Goal: Task Accomplishment & Management: Manage account settings

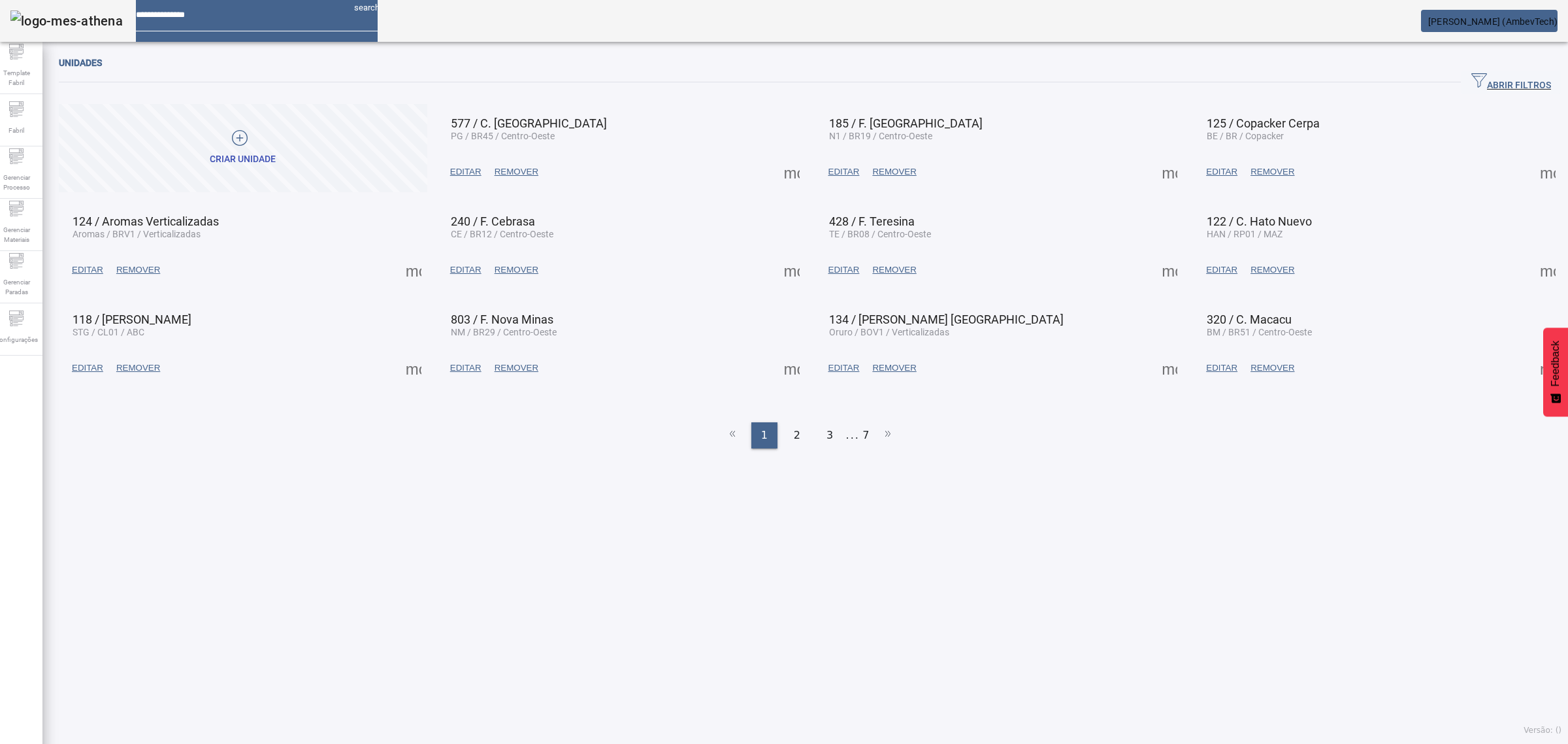
click at [1530, 72] on span "button" at bounding box center [1511, 83] width 101 height 32
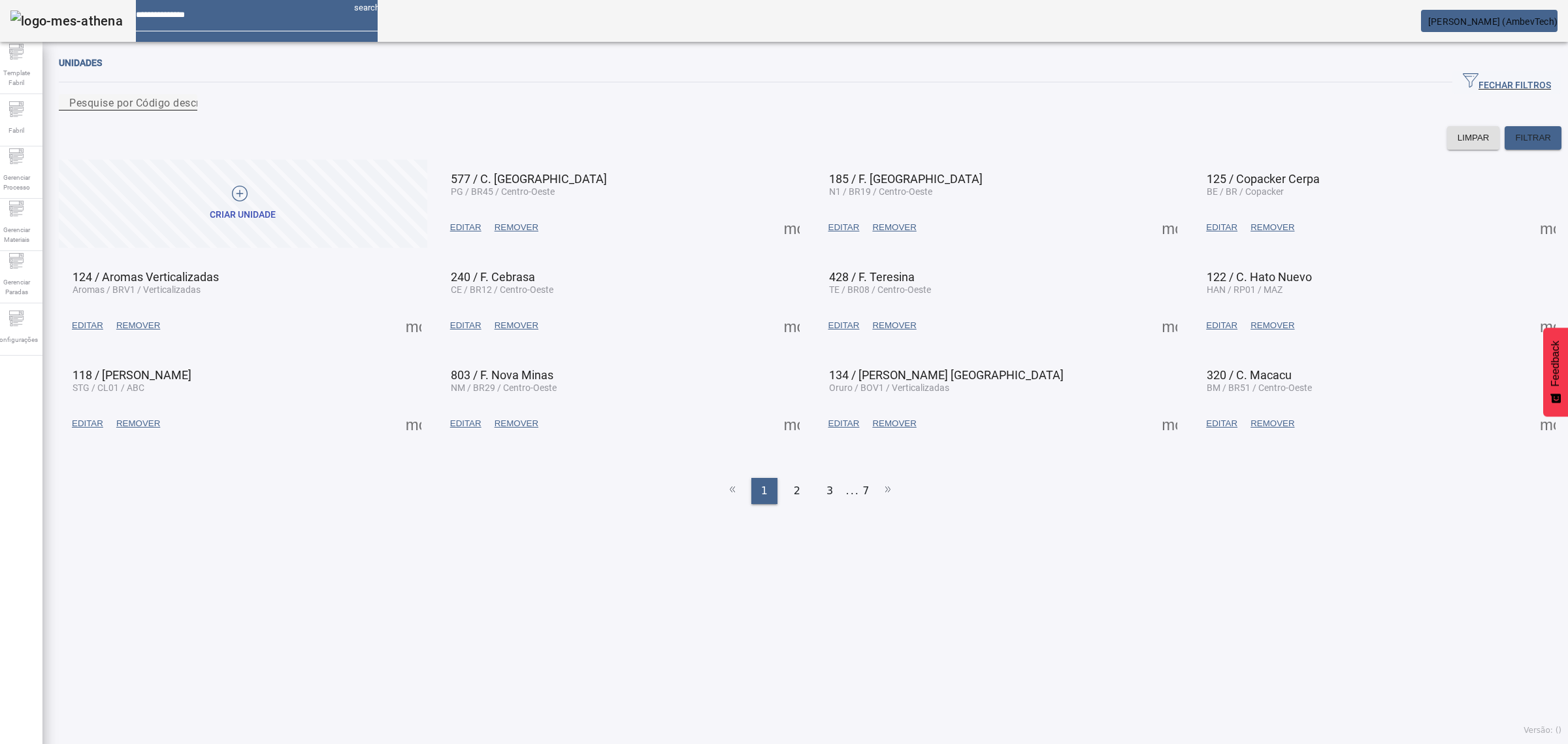
click at [187, 100] on div "Pesquise por Código descrição ou sigla" at bounding box center [128, 102] width 117 height 17
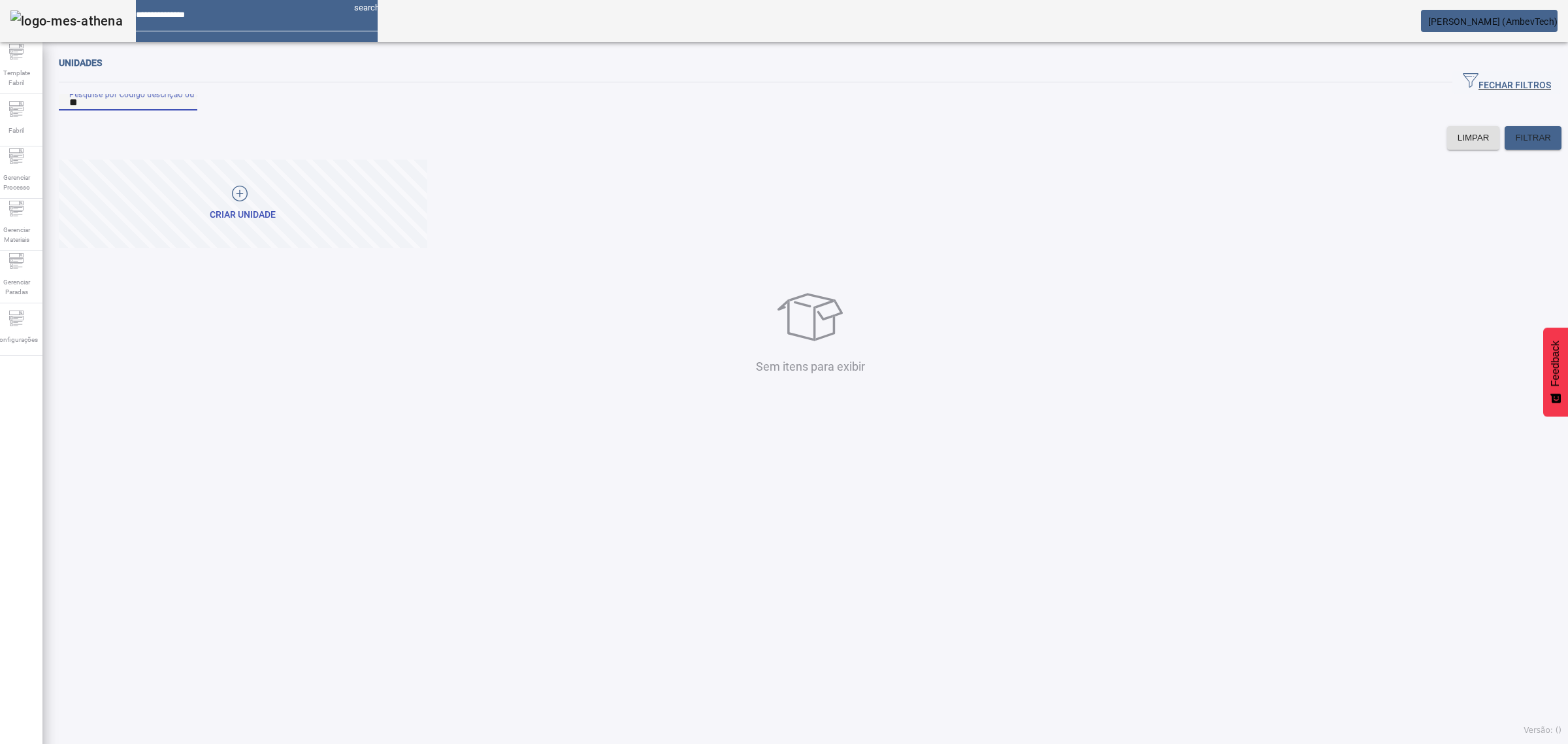
type input "*"
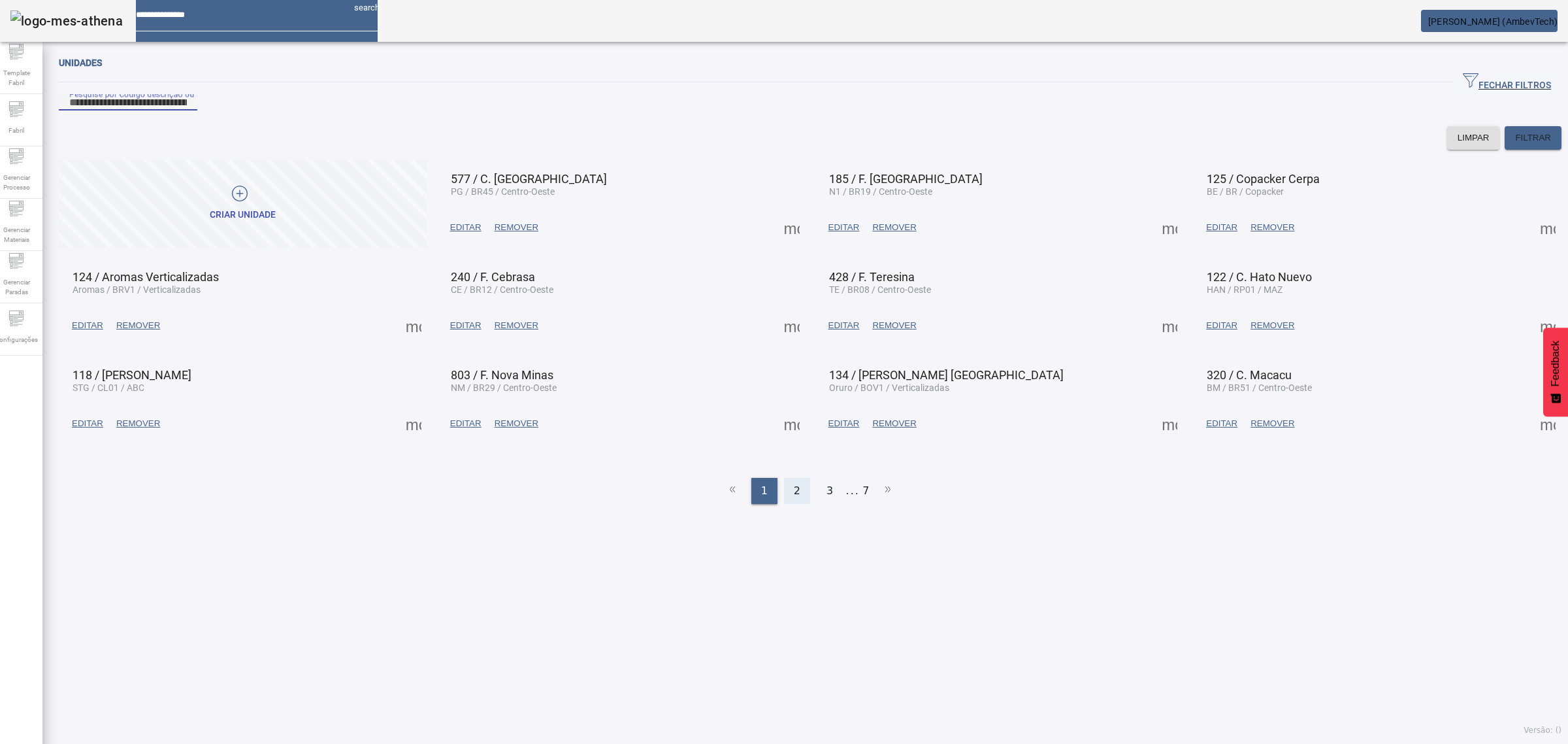
click at [793, 499] on span "2" at bounding box center [796, 490] width 7 height 16
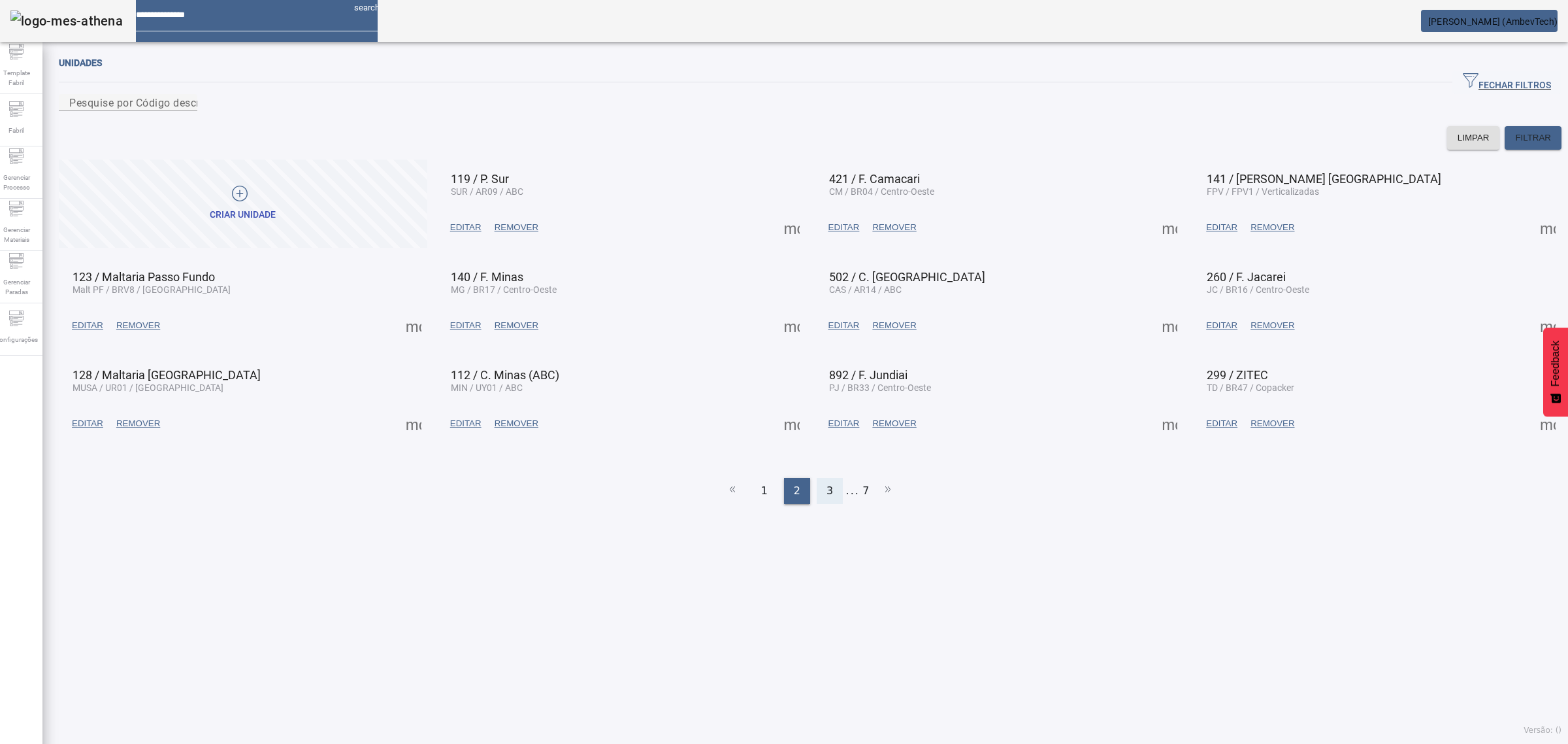
click at [827, 499] on span "3" at bounding box center [830, 490] width 7 height 16
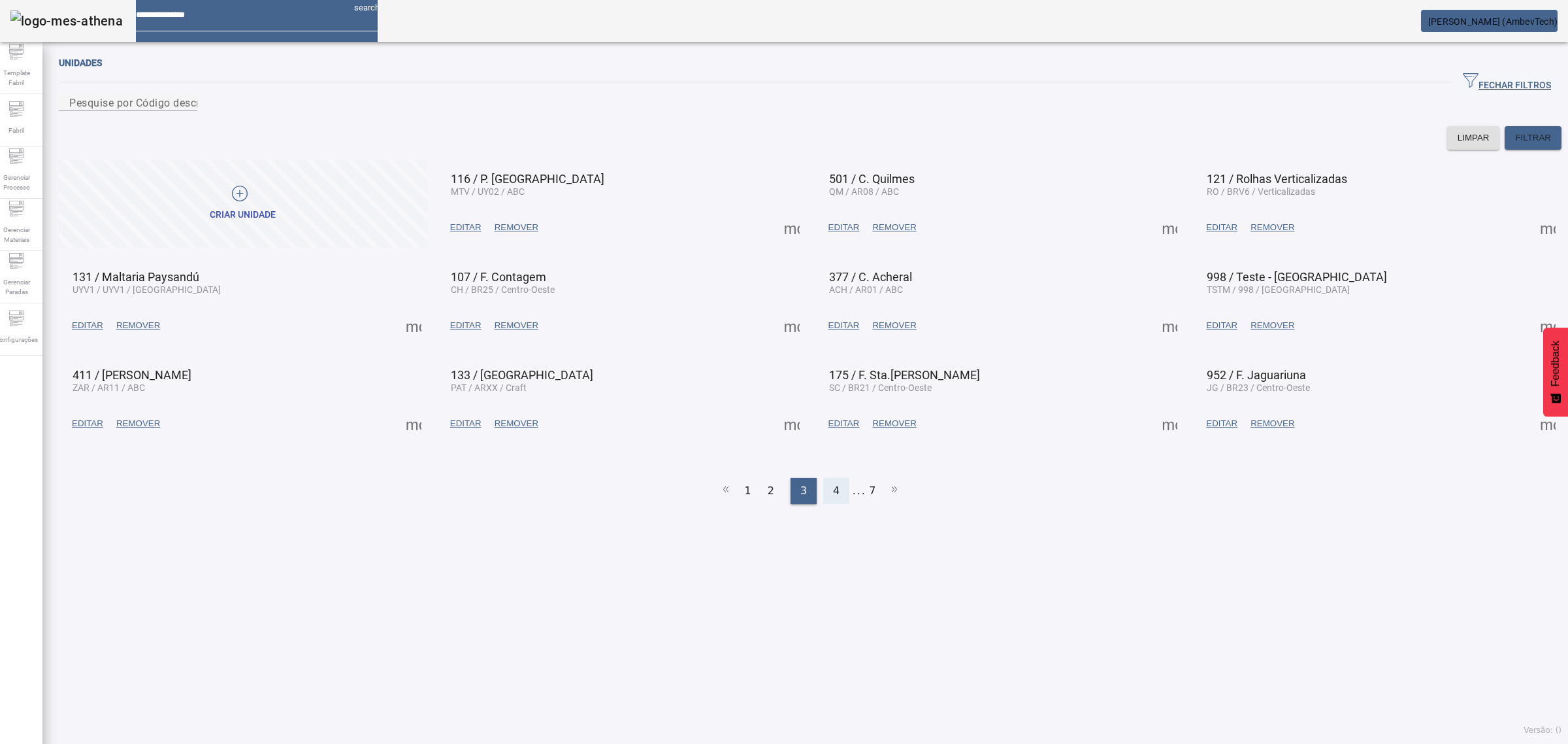
click at [823, 502] on div "4" at bounding box center [836, 490] width 26 height 26
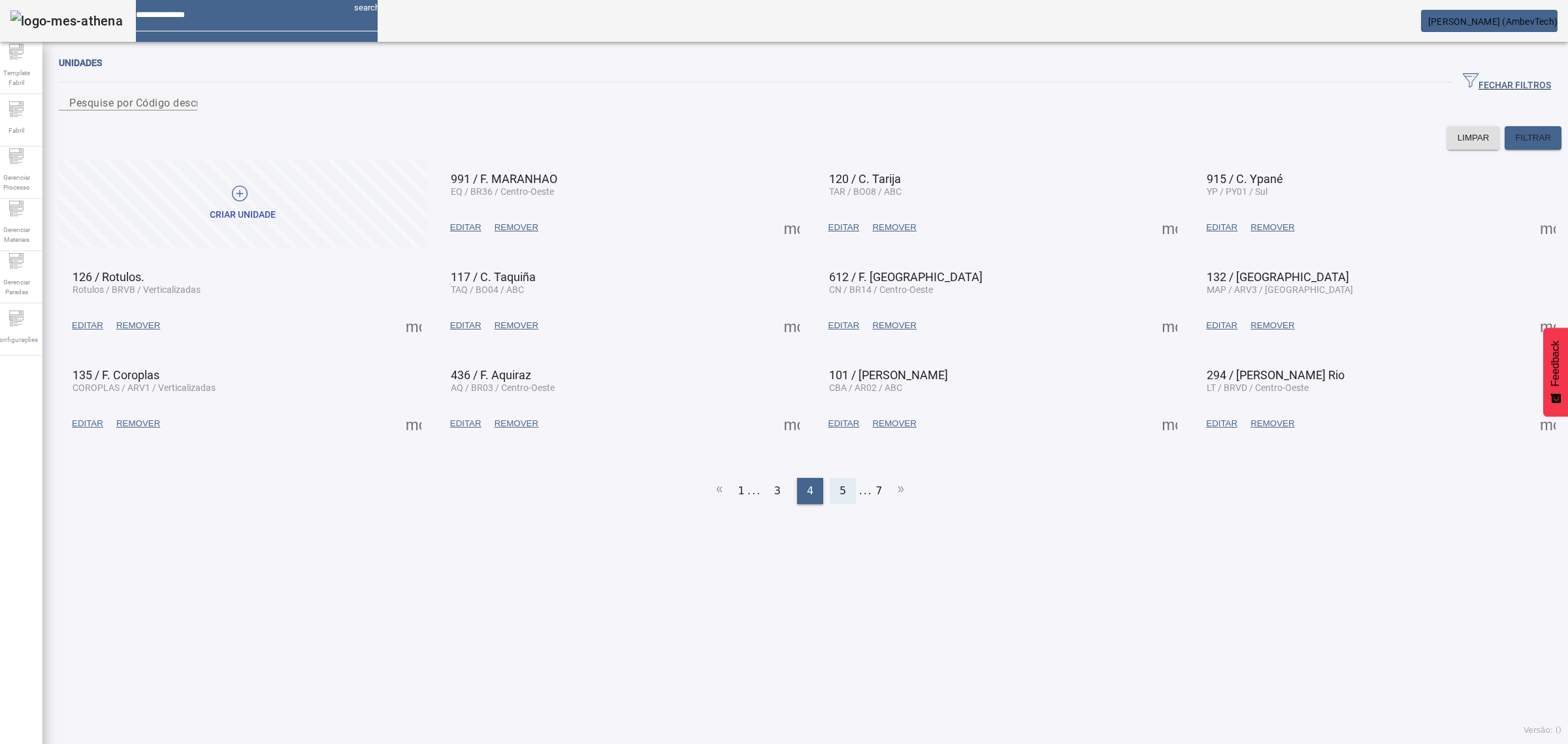
click at [844, 492] on div "5" at bounding box center [842, 490] width 26 height 26
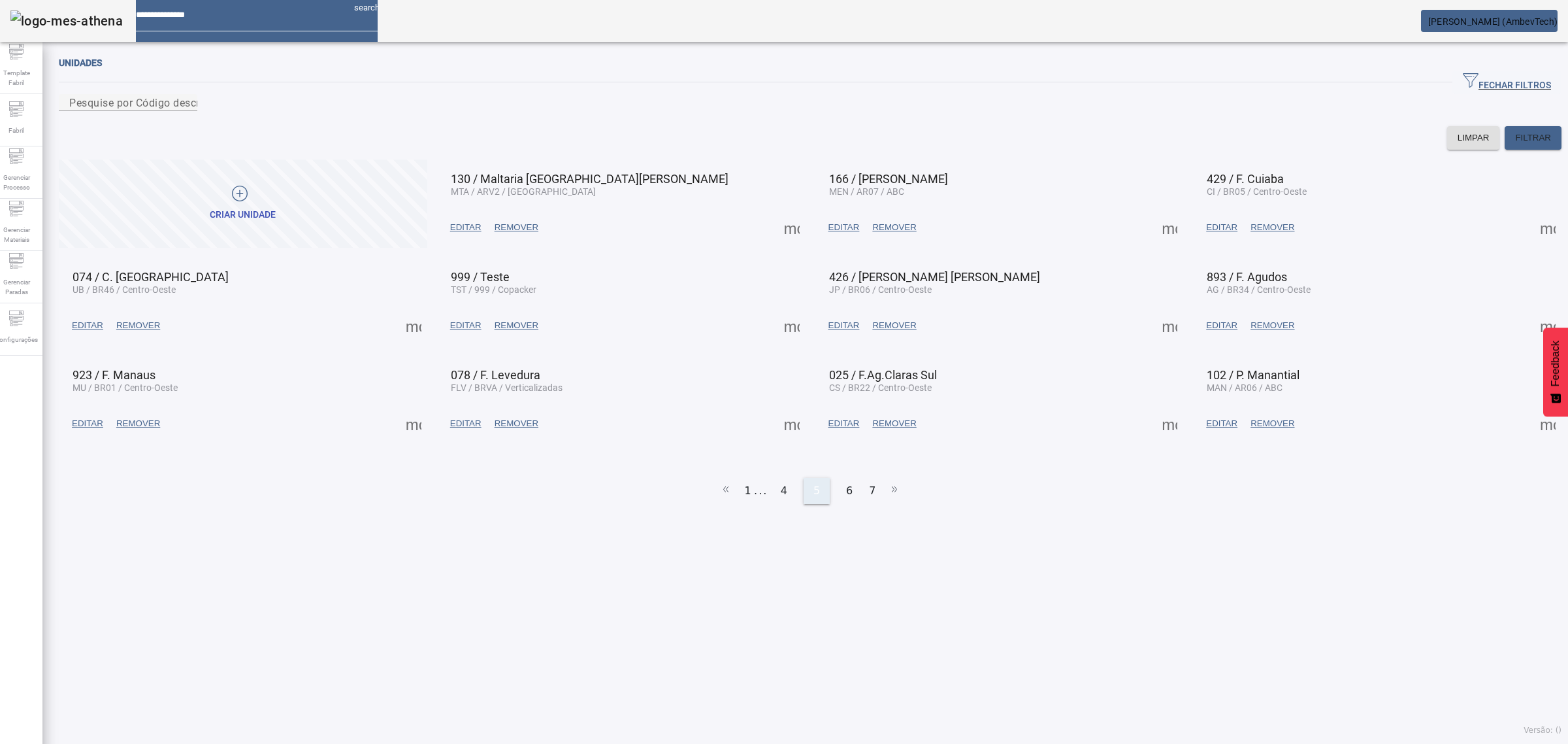
click at [846, 492] on span "6" at bounding box center [849, 490] width 7 height 16
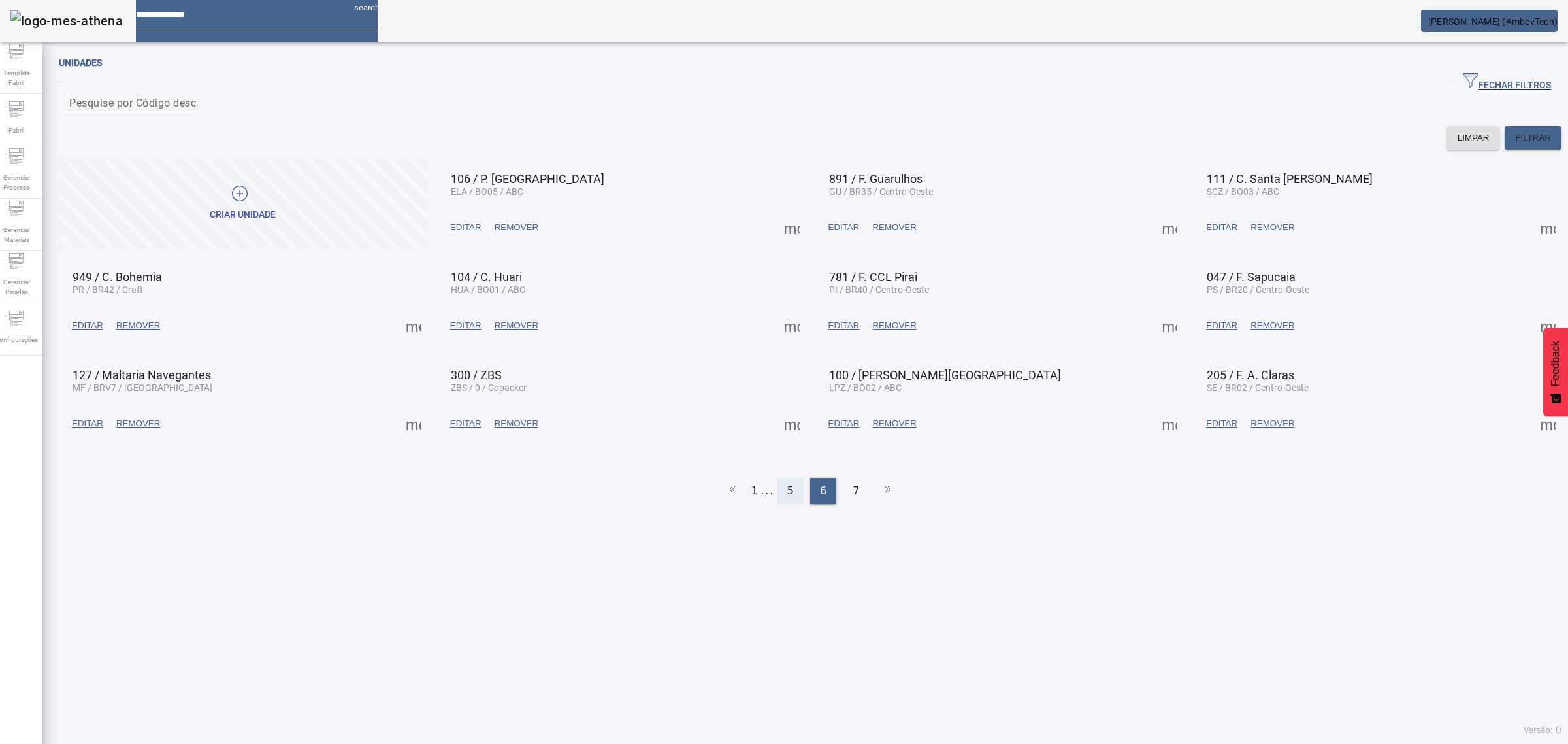
click at [844, 492] on div "7" at bounding box center [856, 490] width 26 height 26
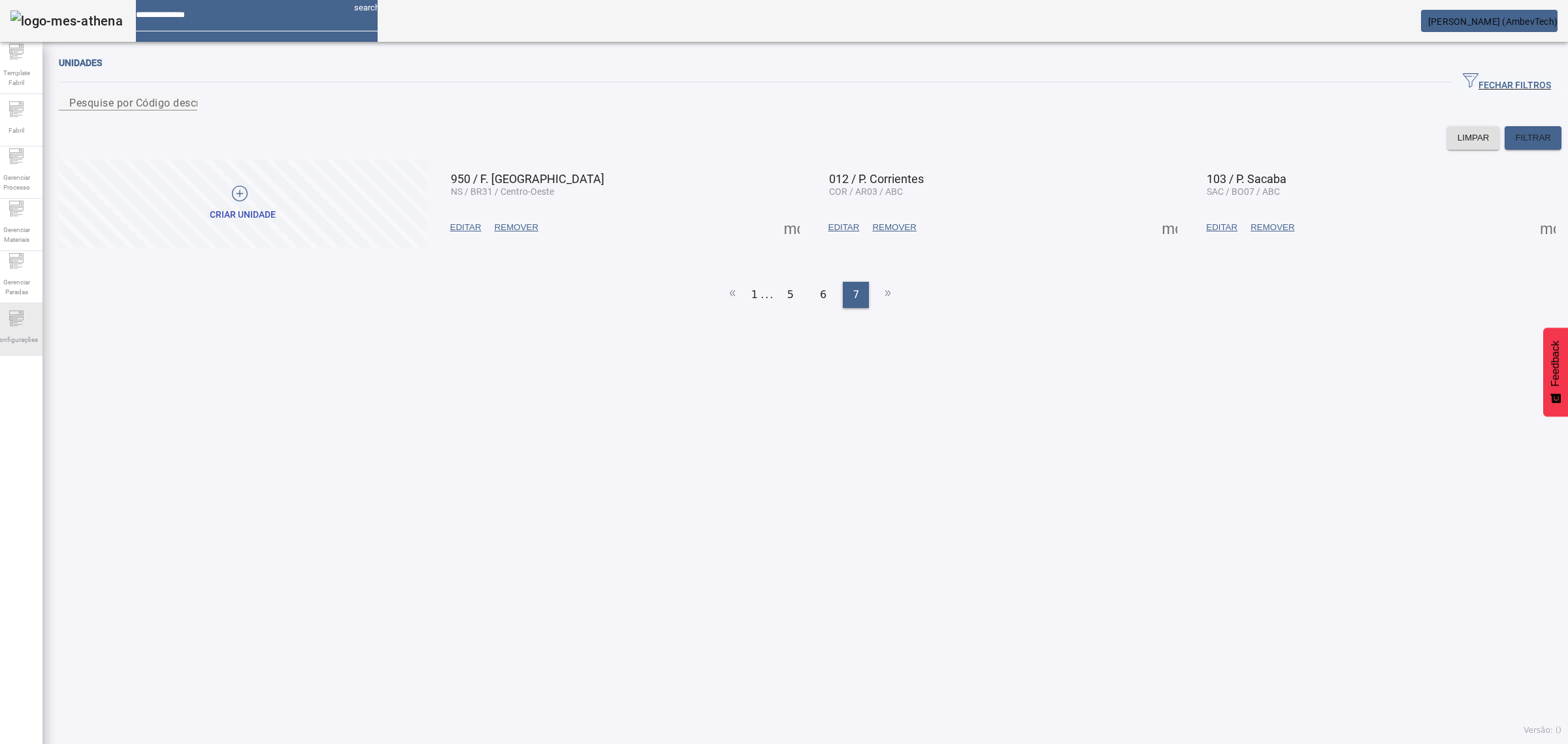
click at [11, 328] on div "Configurações" at bounding box center [16, 329] width 52 height 52
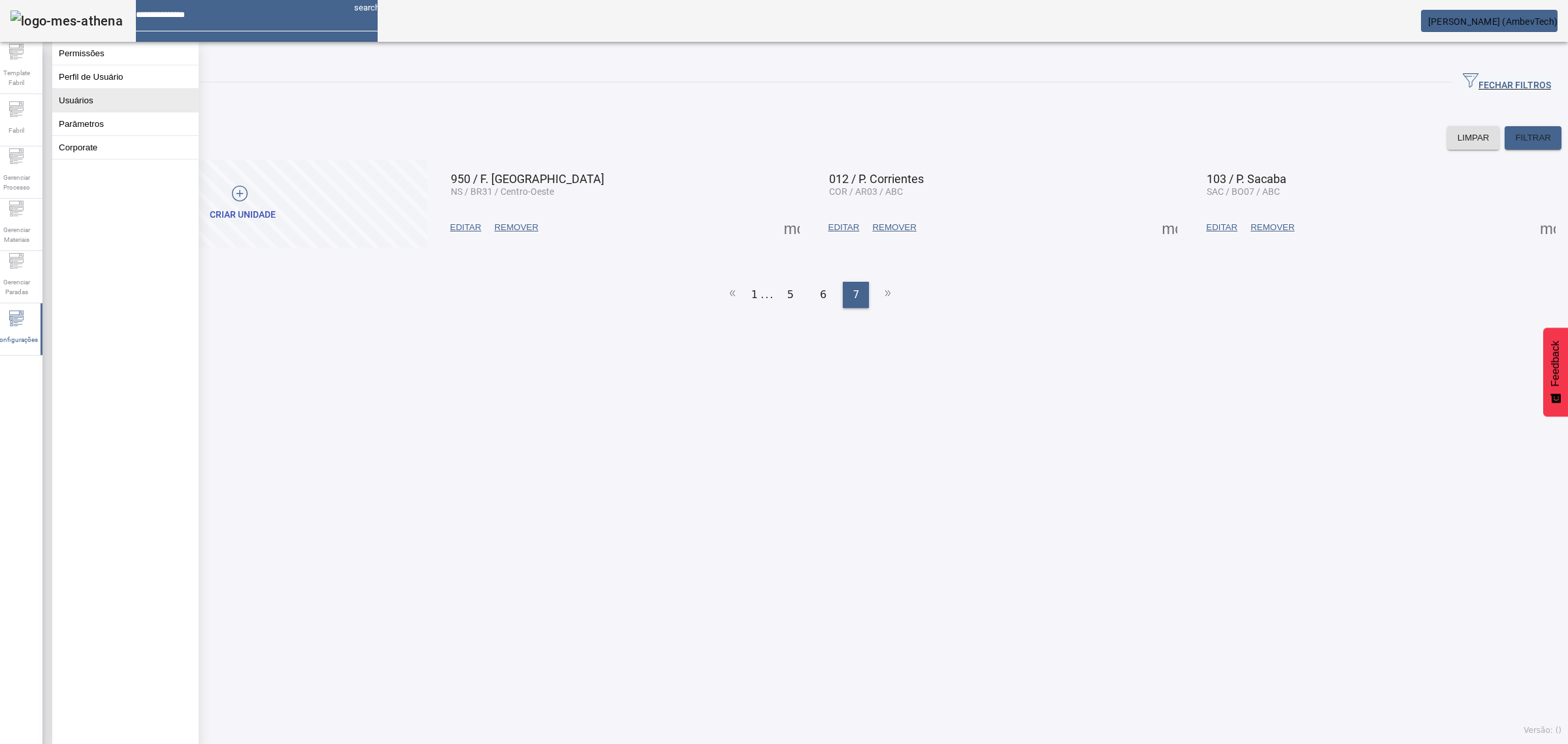
click at [96, 105] on button "Usuários" at bounding box center [125, 100] width 146 height 23
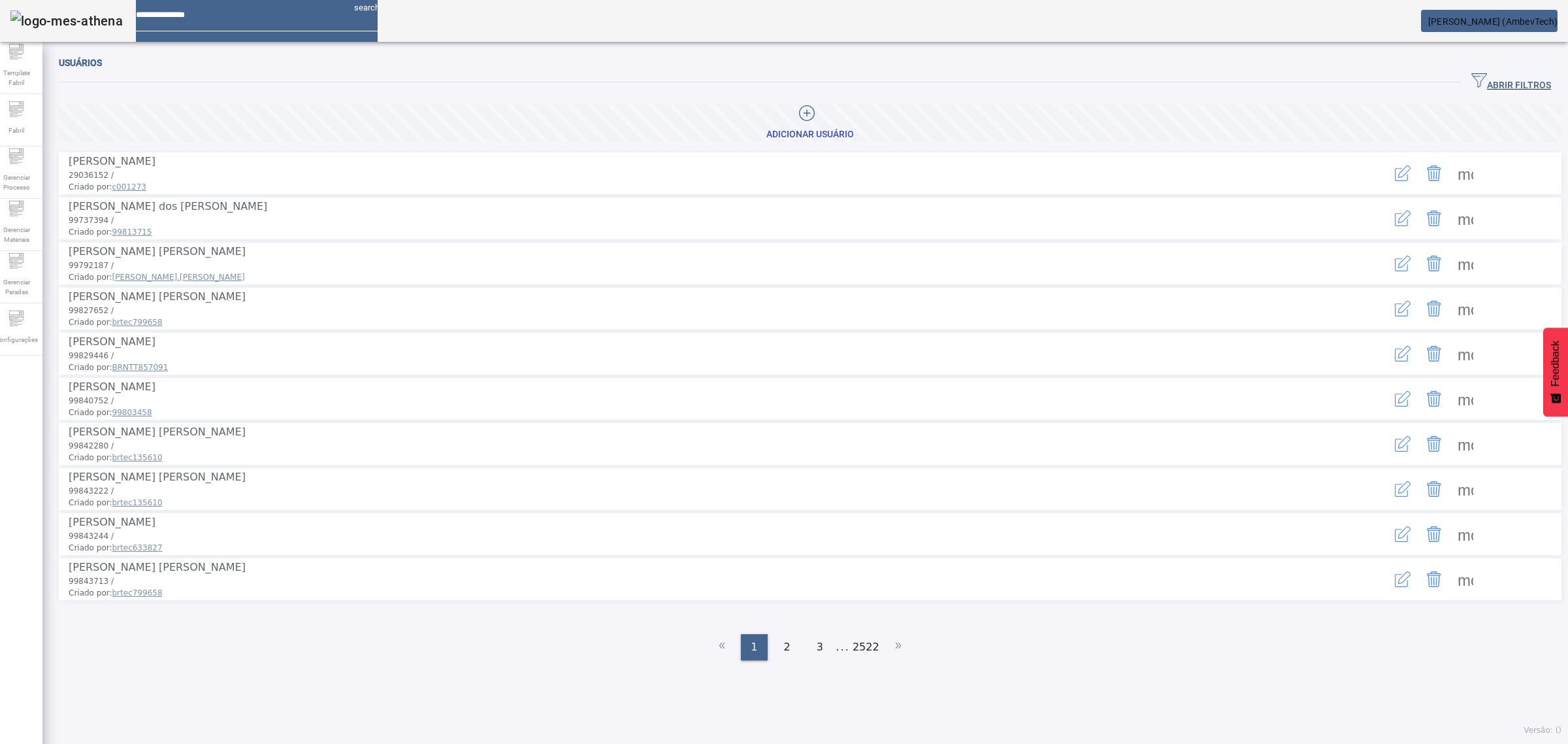
click at [1493, 81] on span "ABRIR FILTROS" at bounding box center [1511, 82] width 80 height 20
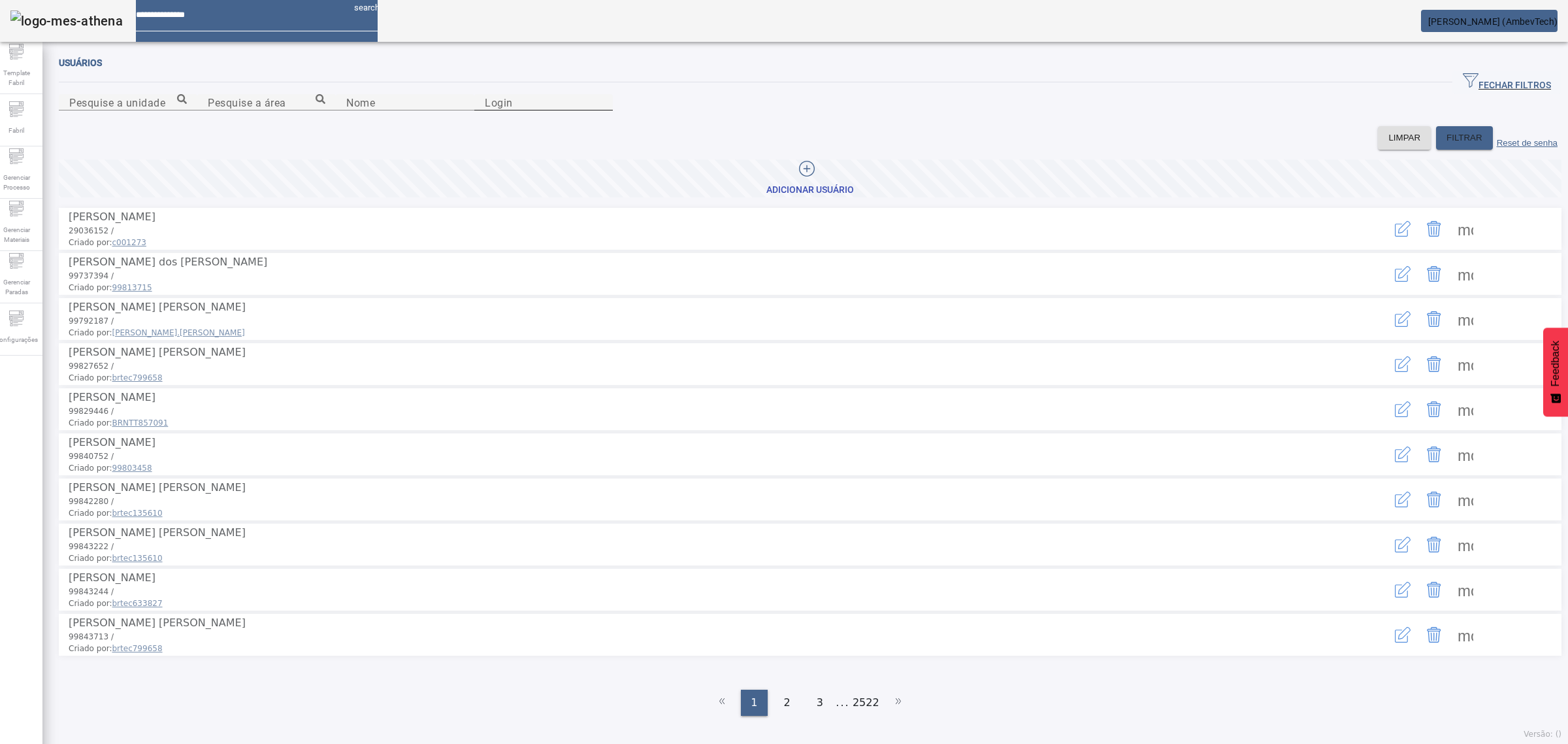
click at [513, 108] on mat-label "Login" at bounding box center [498, 102] width 28 height 12
click at [602, 111] on input "Login" at bounding box center [543, 102] width 117 height 16
paste input "********"
type input "********"
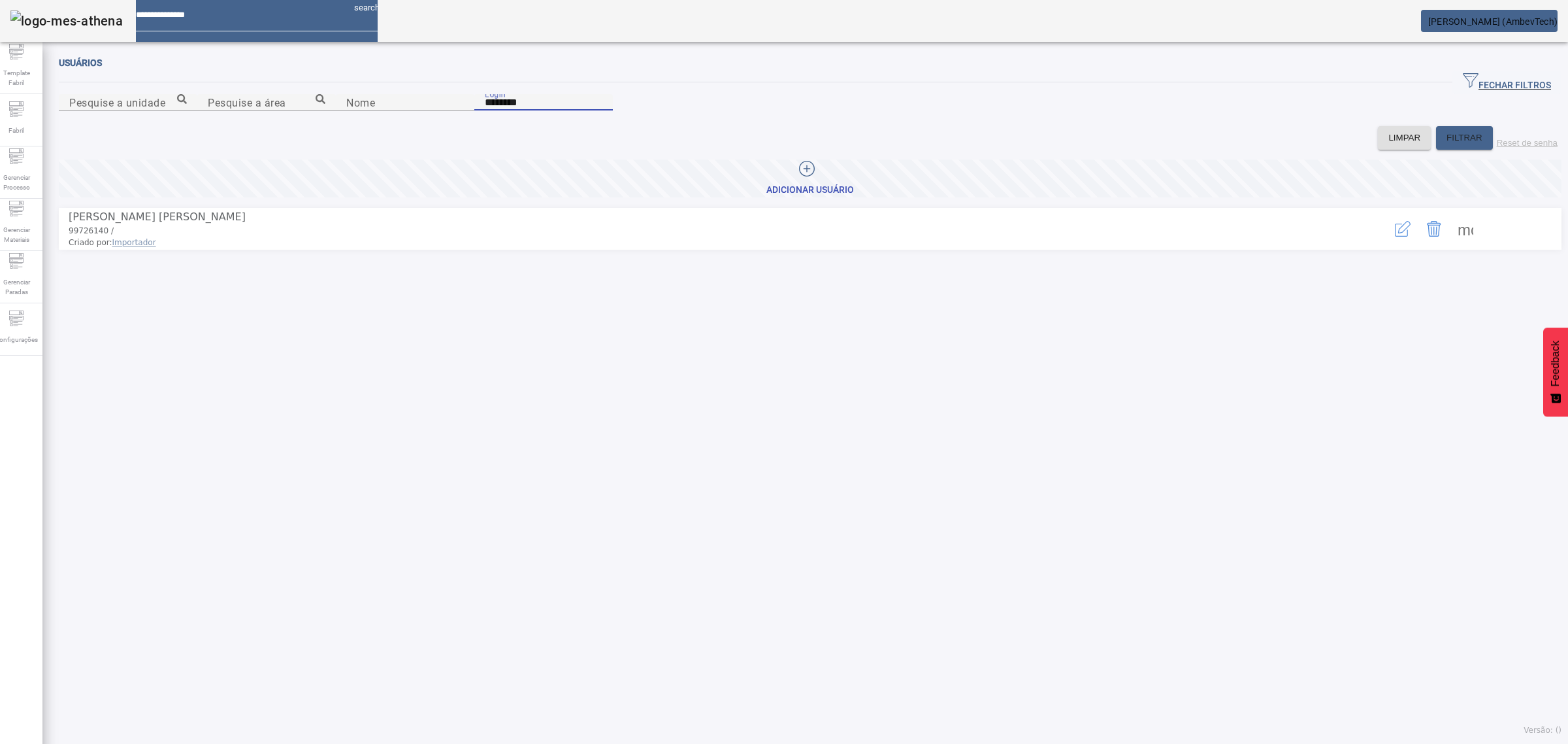
click at [1395, 236] on icon "button" at bounding box center [1402, 228] width 16 height 16
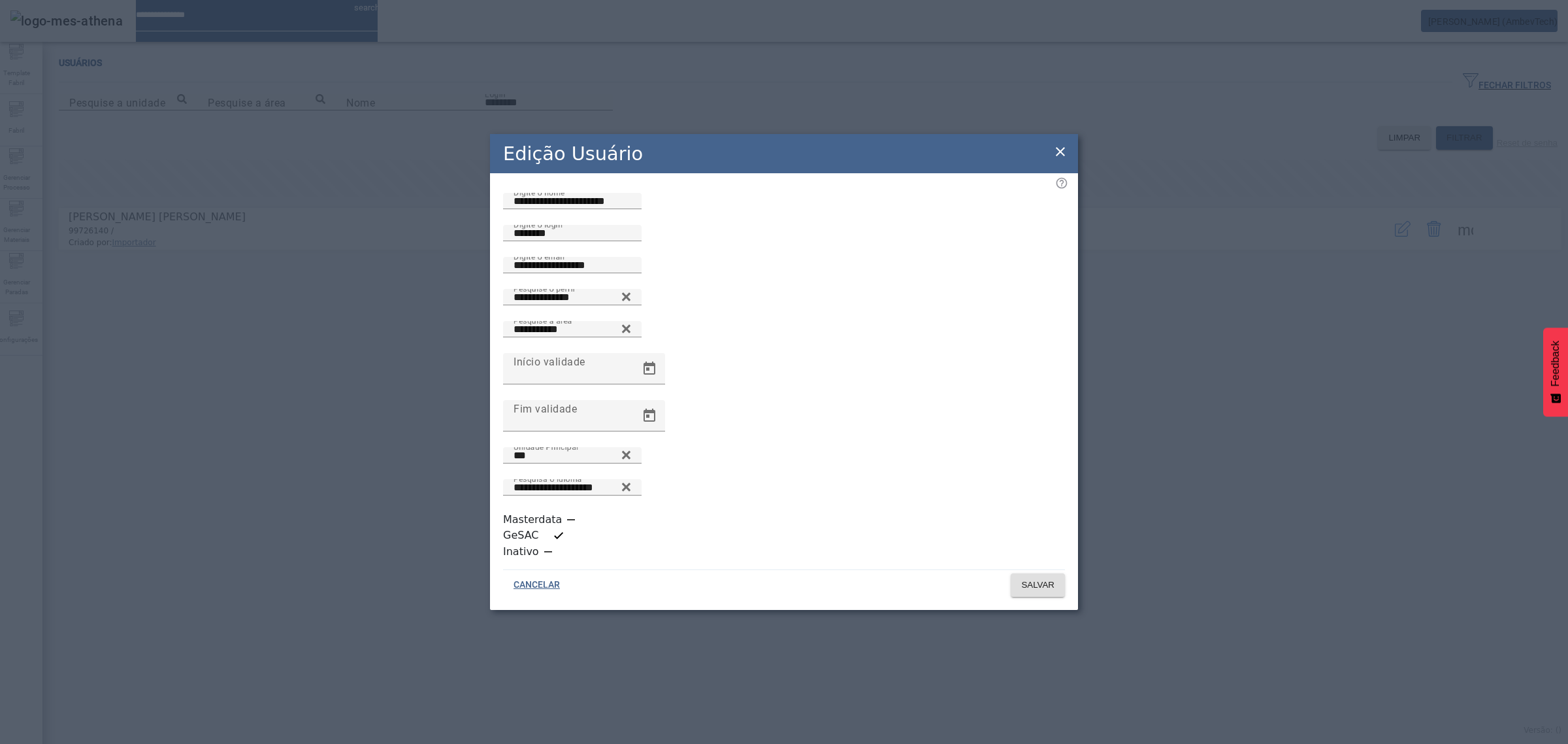
click at [1064, 160] on icon at bounding box center [1060, 151] width 16 height 16
